Goal: Information Seeking & Learning: Learn about a topic

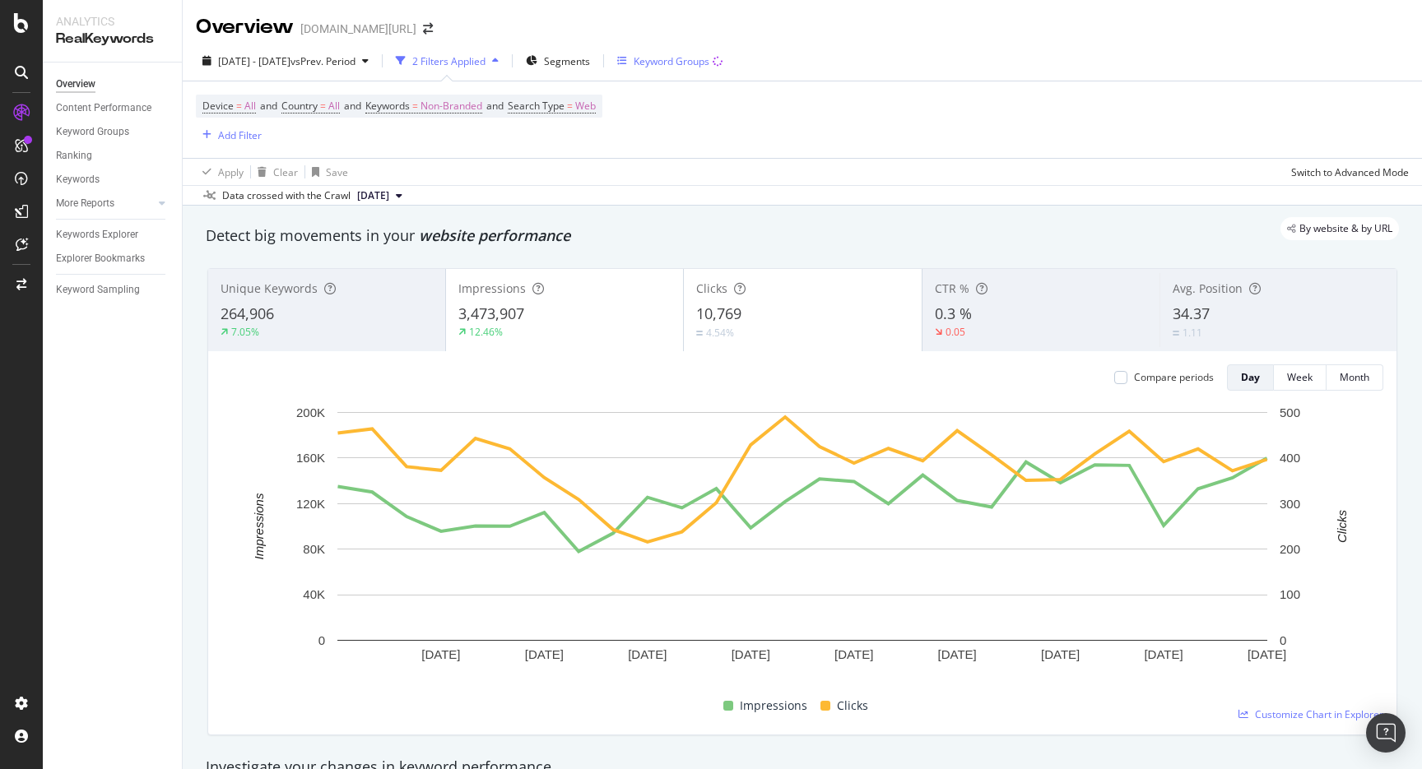
click at [689, 57] on div "Keyword Groups" at bounding box center [671, 61] width 76 height 14
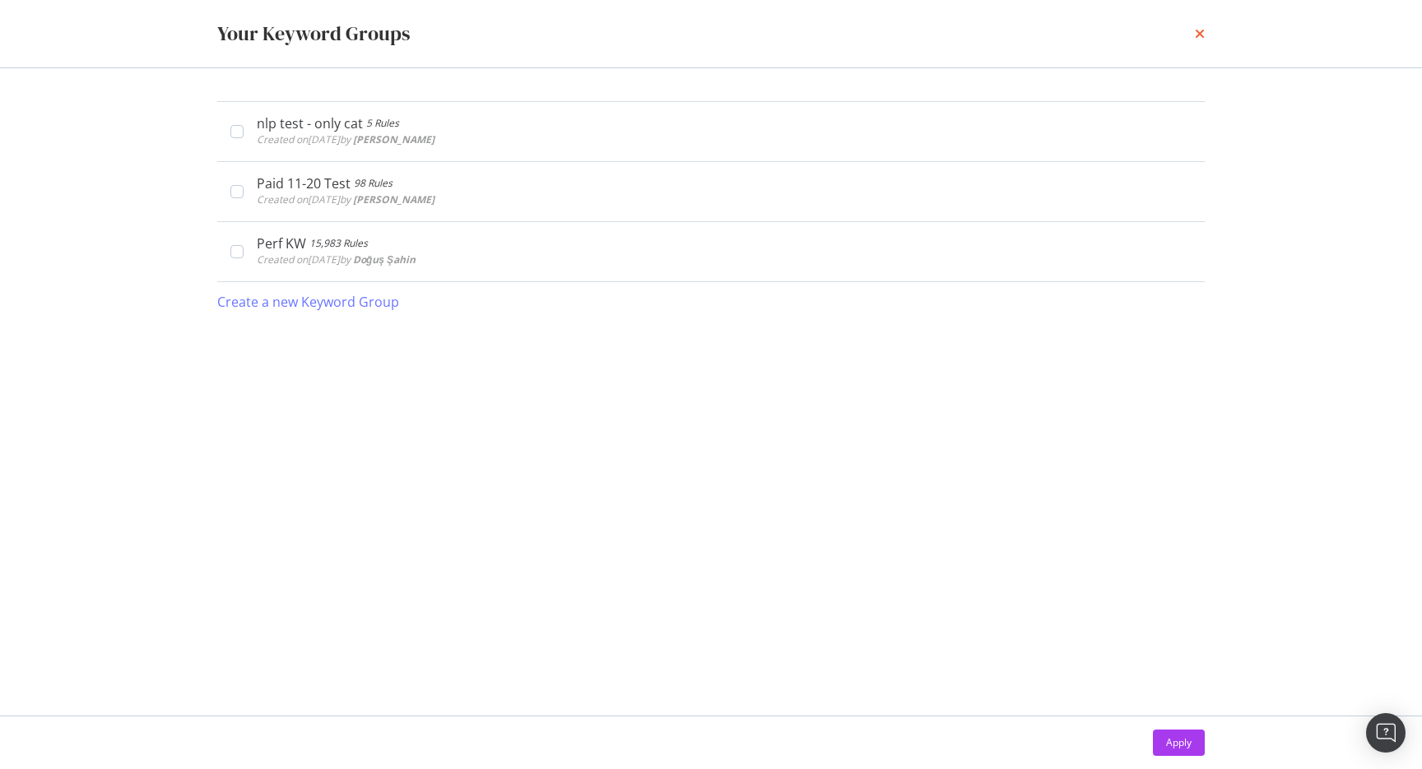
click at [1197, 28] on icon "times" at bounding box center [1200, 33] width 10 height 13
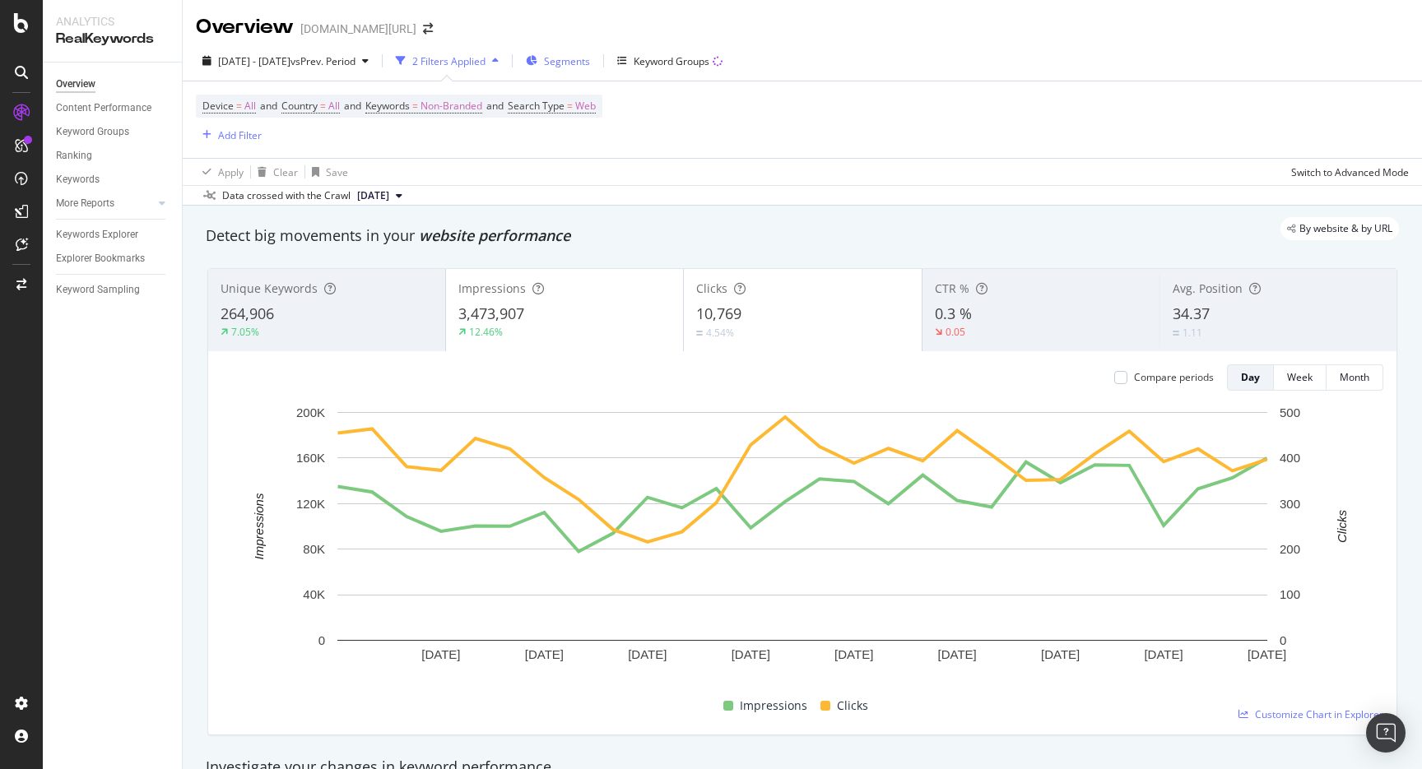
click at [596, 48] on button "Segments" at bounding box center [557, 61] width 77 height 26
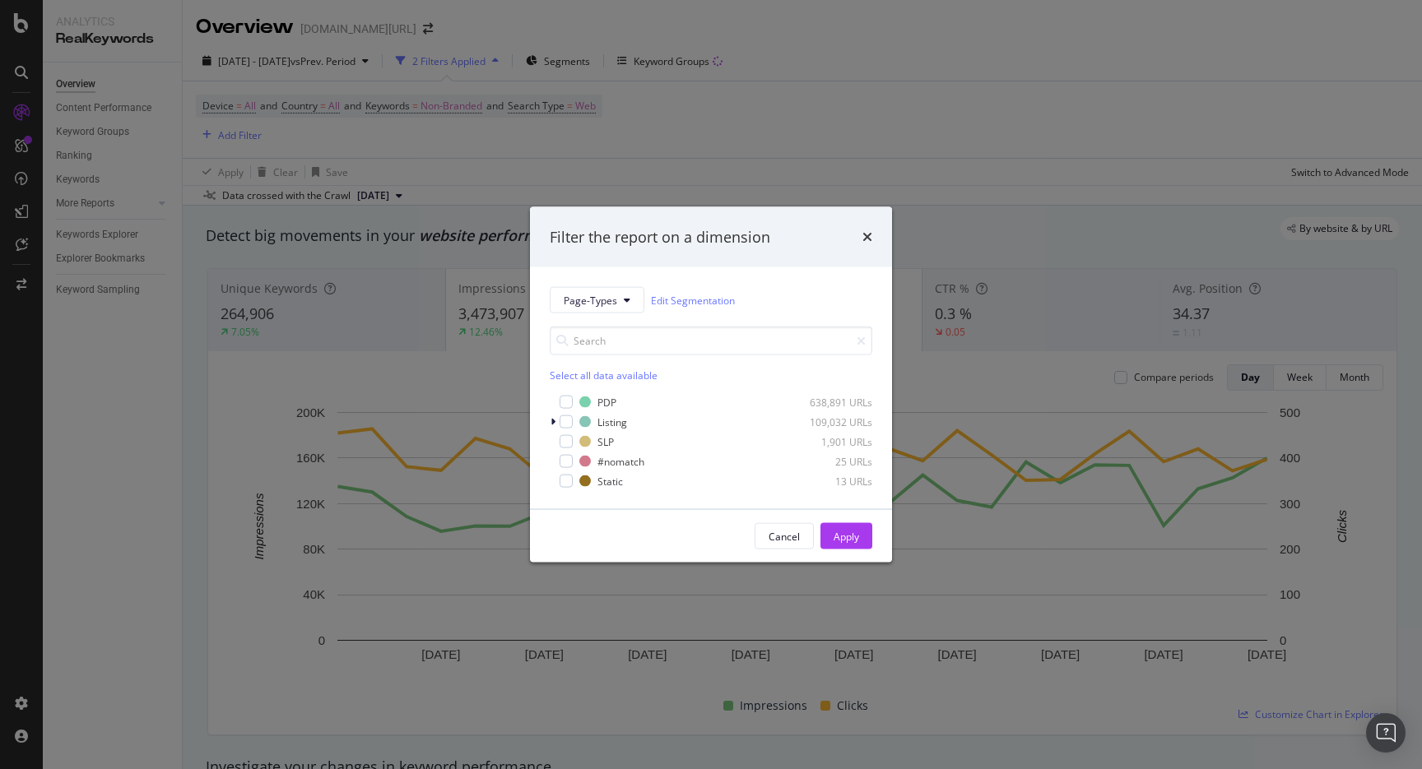
click at [643, 169] on div "Filter the report on a dimension Page-Types Edit Segmentation Select all data a…" at bounding box center [711, 384] width 1422 height 769
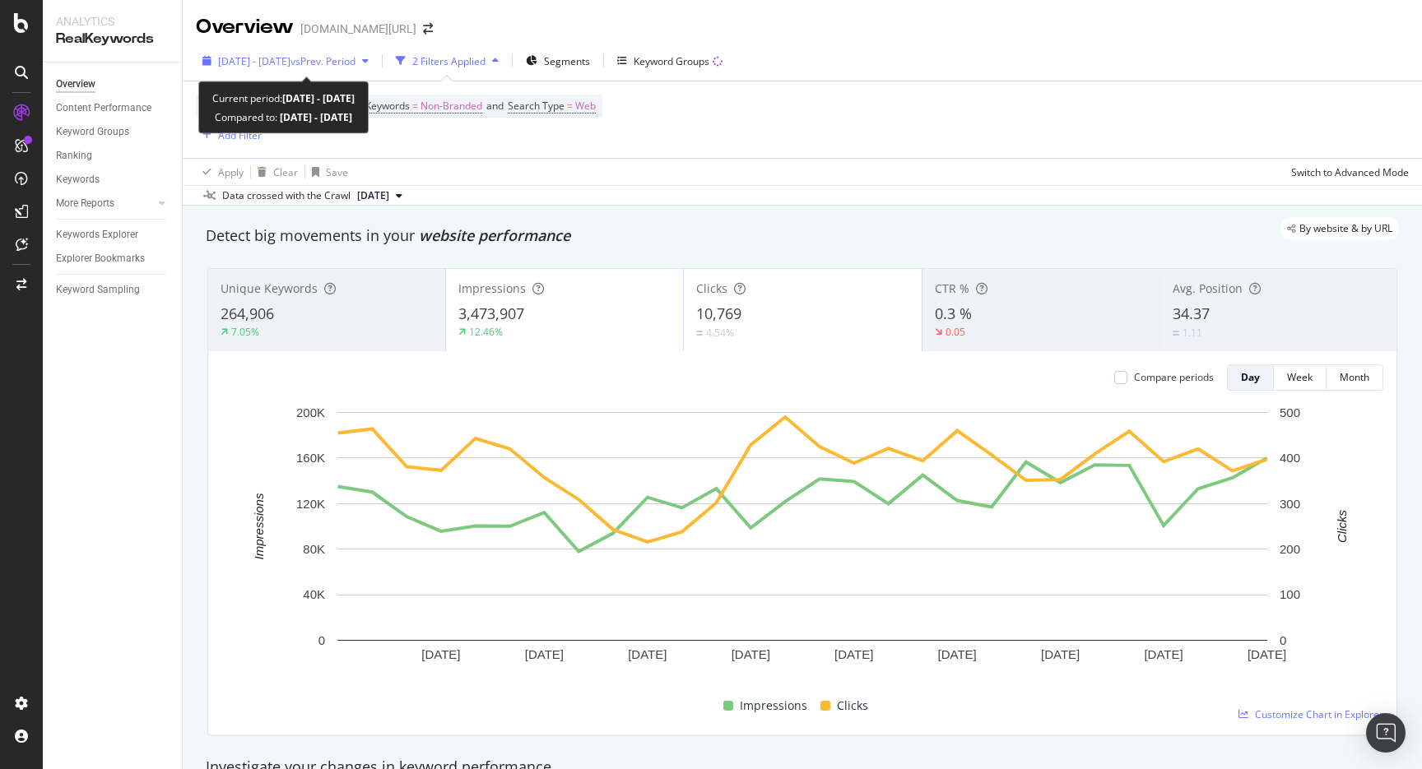
click at [338, 53] on div "[DATE] - [DATE] vs Prev. Period" at bounding box center [285, 61] width 179 height 25
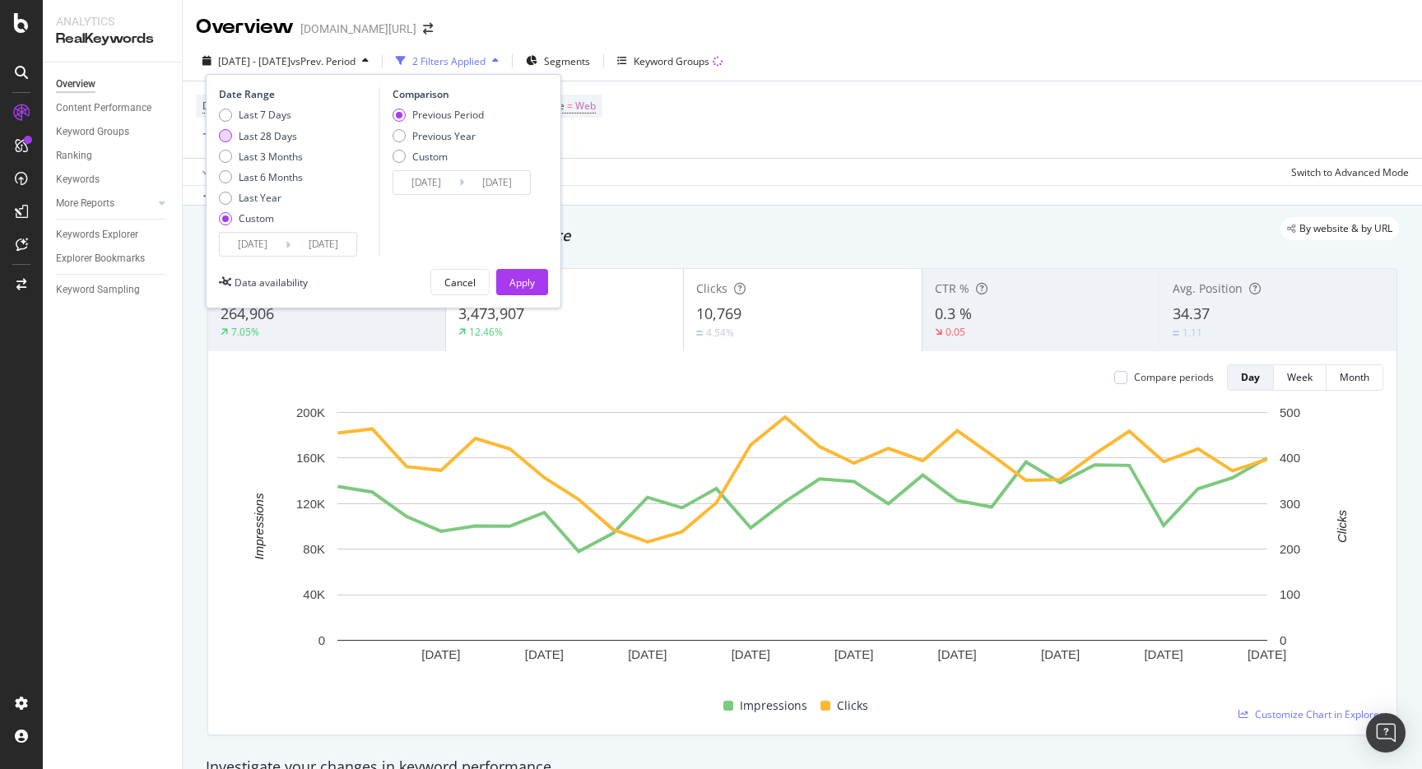
click at [275, 132] on div "Last 28 Days" at bounding box center [268, 136] width 58 height 14
type input "[DATE]"
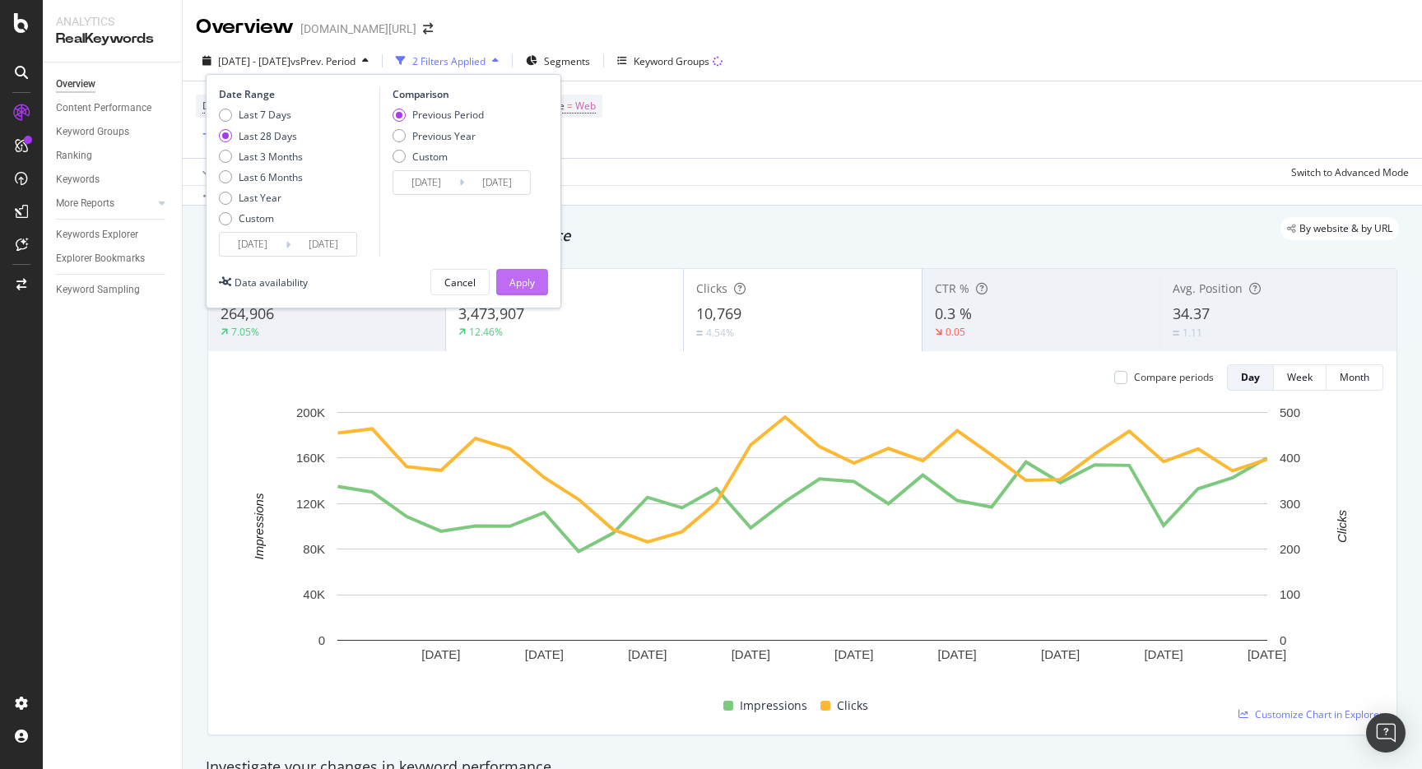
click at [539, 289] on button "Apply" at bounding box center [522, 282] width 52 height 26
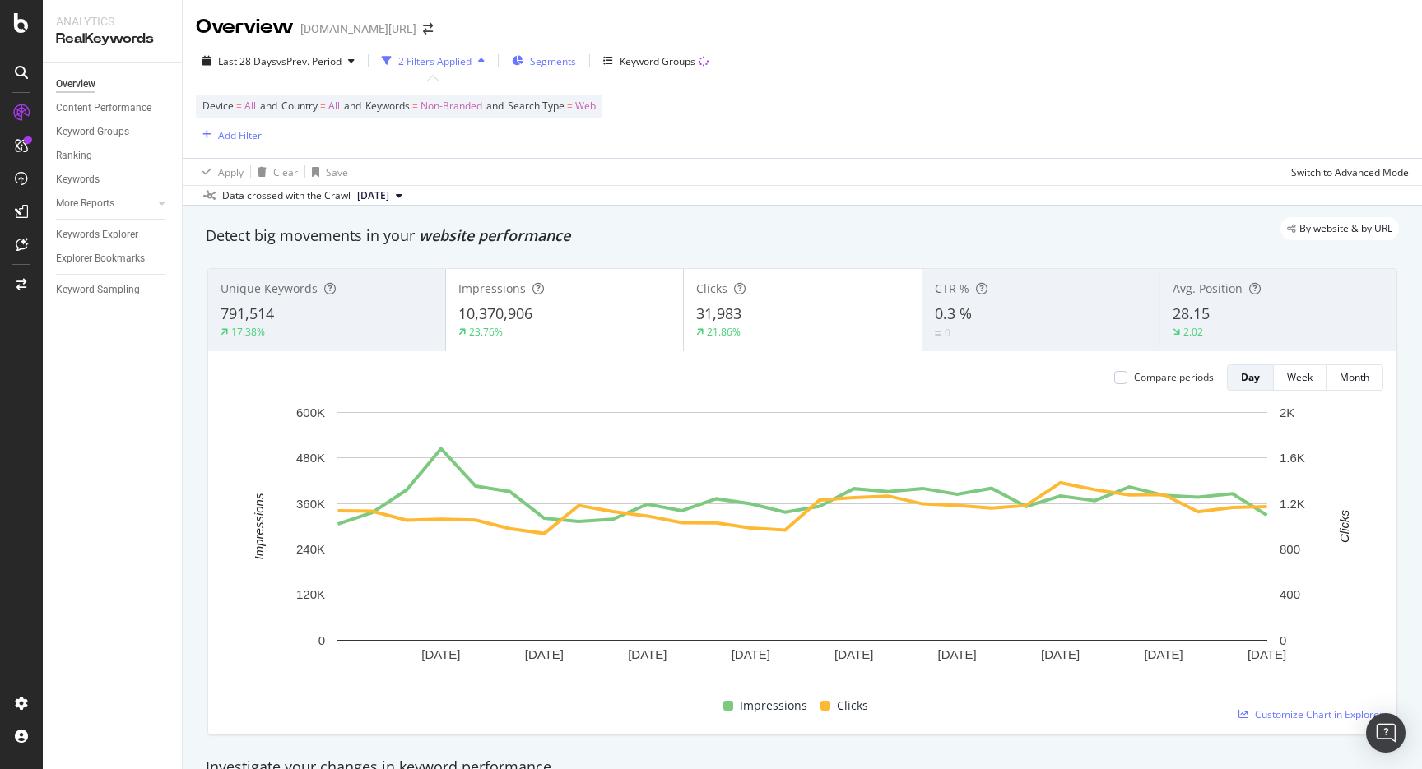
click at [540, 50] on div "Segments" at bounding box center [544, 61] width 64 height 25
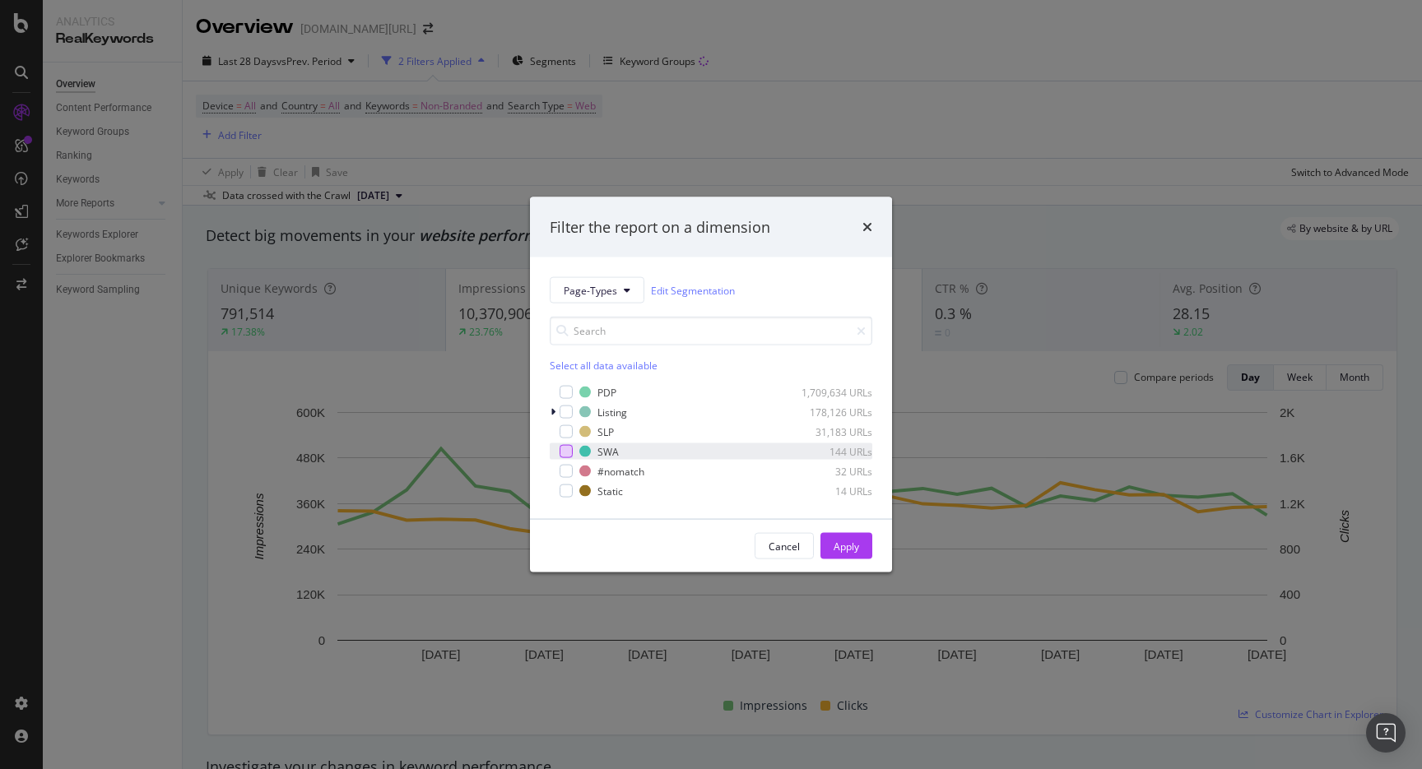
click at [563, 451] on div "modal" at bounding box center [565, 451] width 13 height 13
click at [862, 560] on div "Cancel Apply" at bounding box center [711, 546] width 362 height 53
click at [861, 552] on button "Apply" at bounding box center [846, 546] width 52 height 26
